Goal: Task Accomplishment & Management: Manage account settings

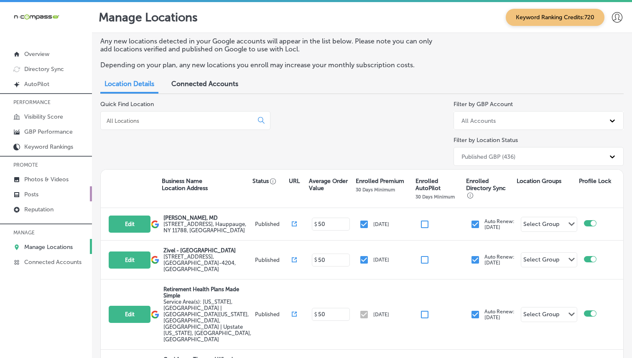
click at [39, 196] on link "Posts" at bounding box center [46, 193] width 92 height 15
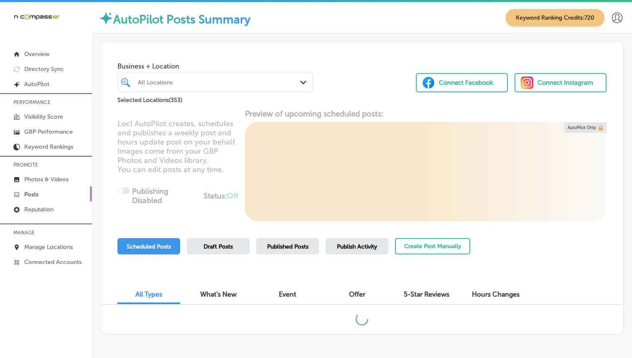
click at [302, 81] on icon "Path Created with Sketch." at bounding box center [303, 83] width 6 height 4
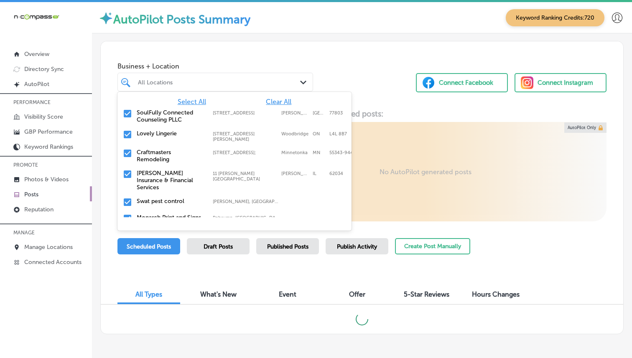
click at [269, 103] on span "Clear All" at bounding box center [278, 102] width 25 height 8
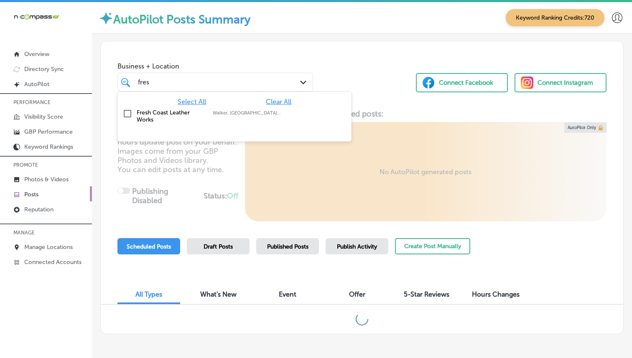
click at [198, 115] on label "Fresh Coast Leather Works" at bounding box center [171, 116] width 68 height 14
type input "fres"
click at [356, 64] on div "Business + Location option focused, 2 of 354. 2 results available for search te…" at bounding box center [362, 73] width 522 height 64
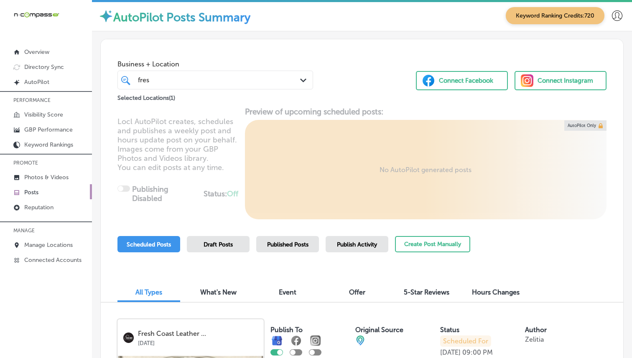
scroll to position [175, 0]
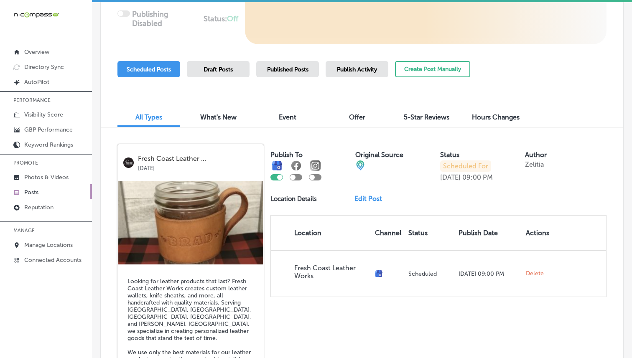
click at [276, 73] on div "Published Posts" at bounding box center [287, 69] width 63 height 16
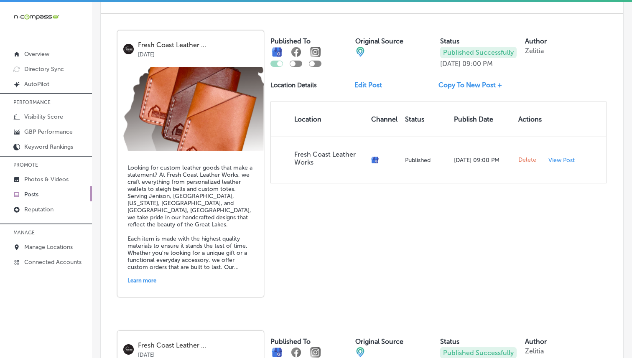
scroll to position [581, 0]
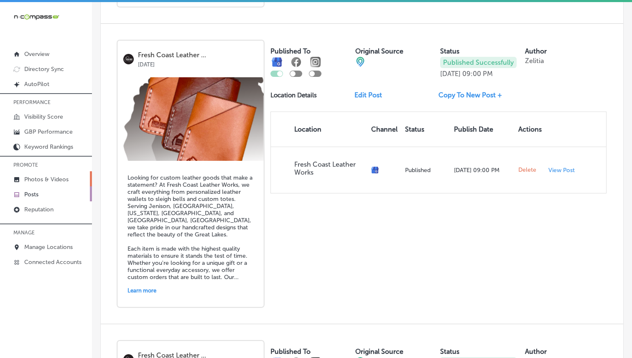
click at [65, 175] on link "Photos & Videos" at bounding box center [46, 178] width 92 height 15
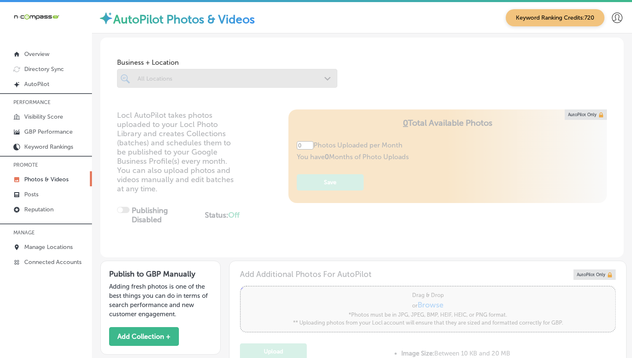
type input "5"
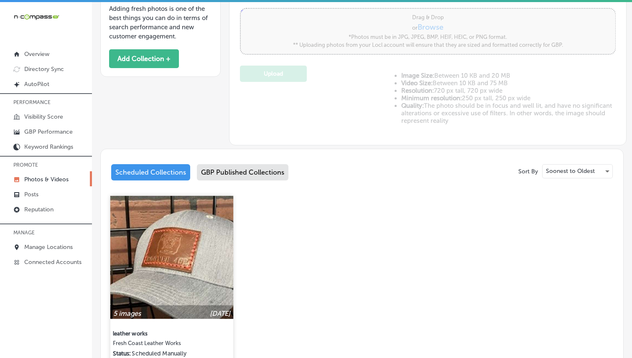
scroll to position [327, 0]
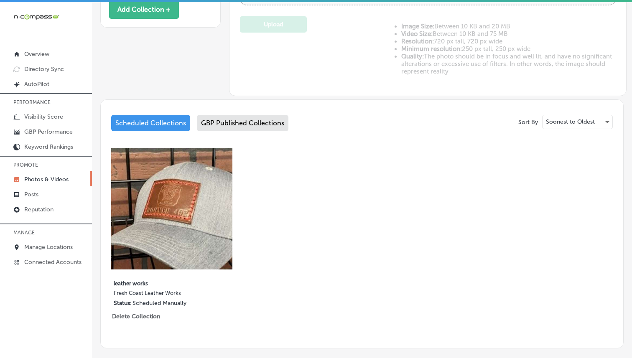
click at [247, 119] on div "GBP Published Collections" at bounding box center [242, 123] width 91 height 16
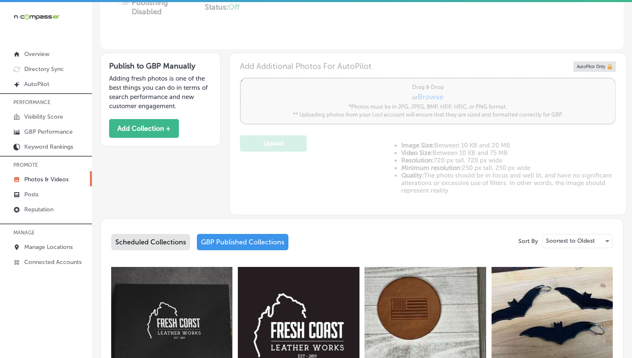
scroll to position [327, 0]
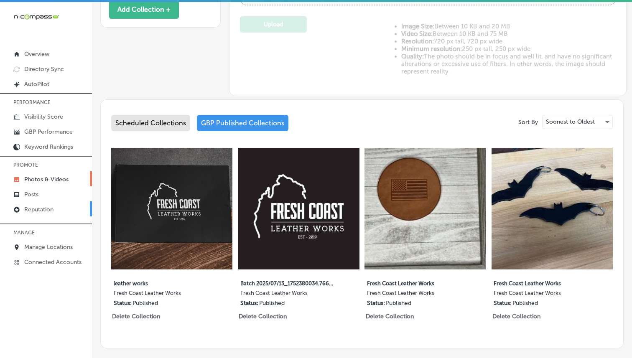
click at [42, 206] on p "Reputation" at bounding box center [38, 209] width 29 height 7
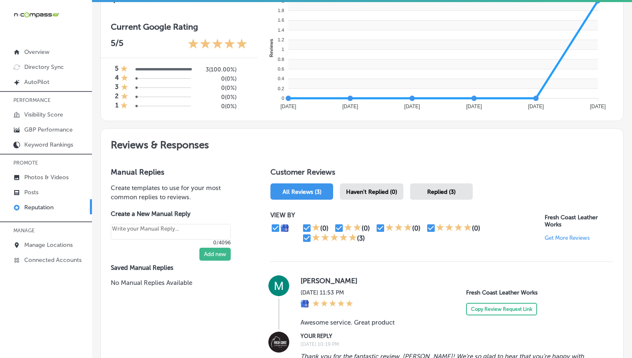
scroll to position [440, 0]
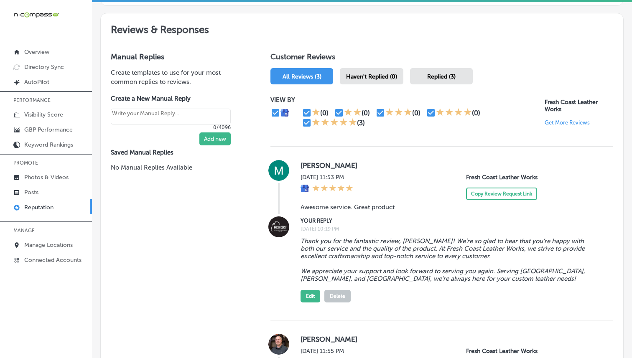
click at [381, 80] on div "Haven't Replied (0)" at bounding box center [372, 76] width 64 height 16
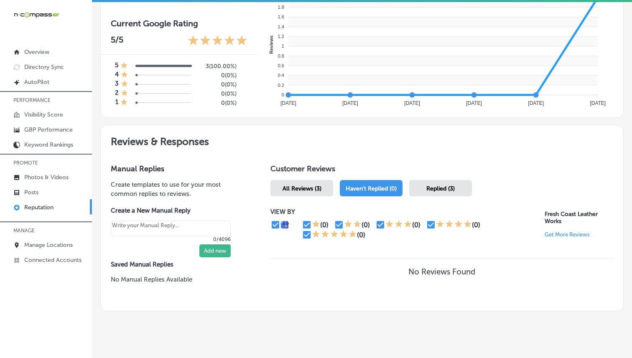
scroll to position [326, 0]
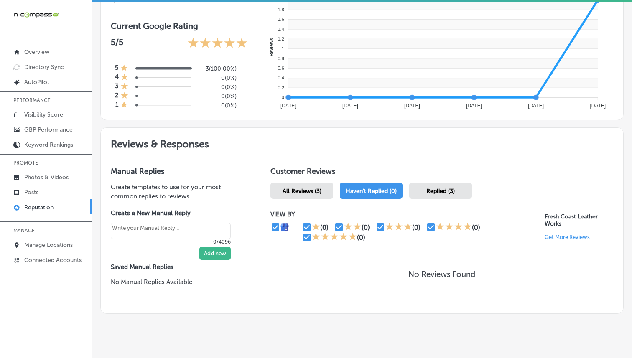
click at [315, 190] on span "All Reviews (3)" at bounding box center [301, 191] width 39 height 7
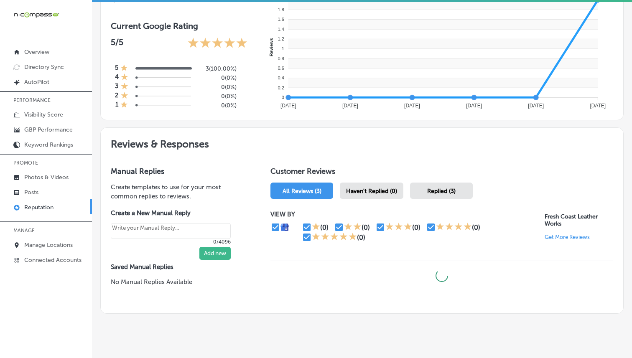
type textarea "x"
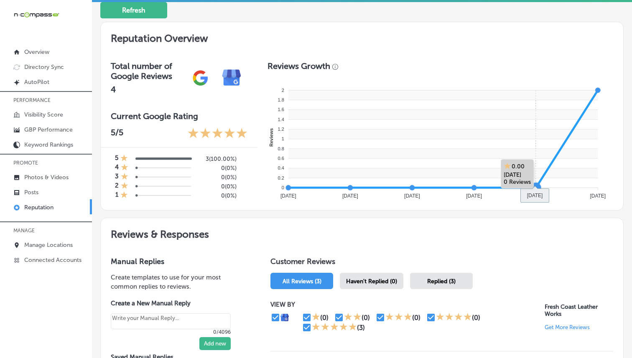
scroll to position [411, 0]
